Goal: Navigation & Orientation: Find specific page/section

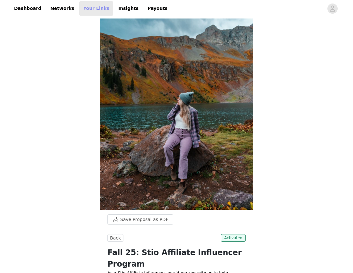
click at [85, 8] on link "Your Links" at bounding box center [96, 8] width 34 height 14
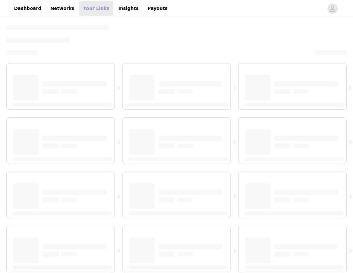
select select "12"
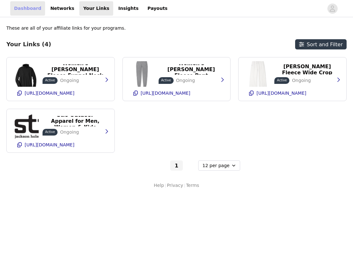
click at [28, 9] on link "Dashboard" at bounding box center [27, 8] width 35 height 14
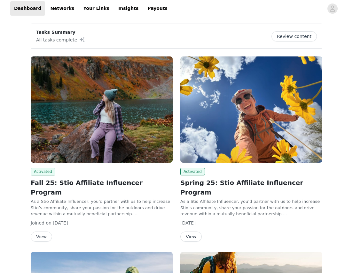
click at [65, 87] on img at bounding box center [102, 110] width 142 height 106
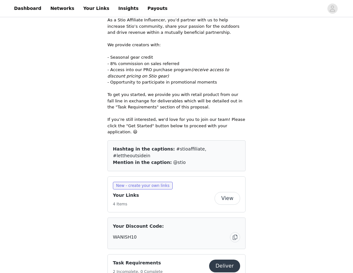
scroll to position [256, 0]
